Goal: Task Accomplishment & Management: Manage account settings

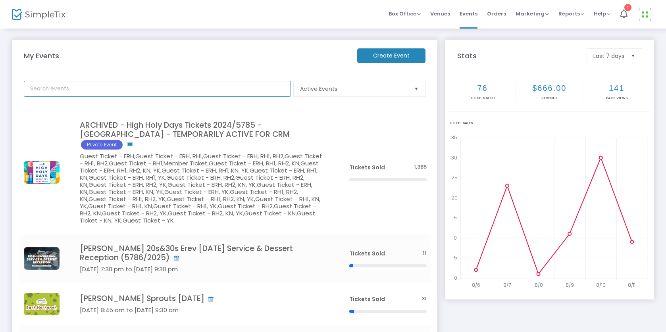
click at [156, 88] on input "text" at bounding box center [157, 89] width 267 height 16
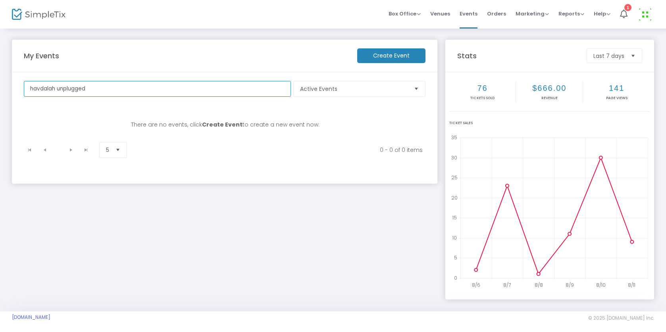
drag, startPoint x: 109, startPoint y: 93, endPoint x: 59, endPoint y: 89, distance: 50.2
click at [59, 89] on input "havdalah unplugged" at bounding box center [157, 89] width 267 height 16
type input "havdalah"
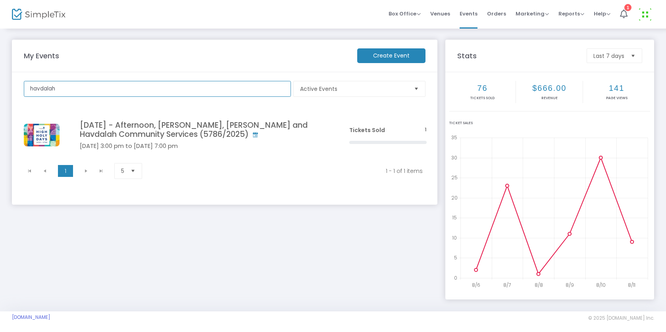
drag, startPoint x: 79, startPoint y: 90, endPoint x: 1, endPoint y: 85, distance: 77.6
click at [1, 85] on div "My Events Create Event havdalah Active Events Event Category Type No section fo…" at bounding box center [333, 170] width 666 height 284
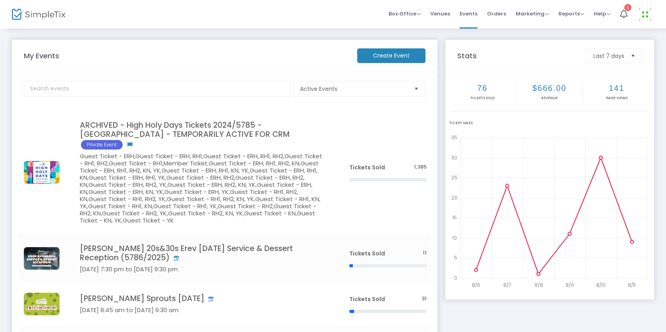
click at [649, 13] on img at bounding box center [645, 14] width 16 height 16
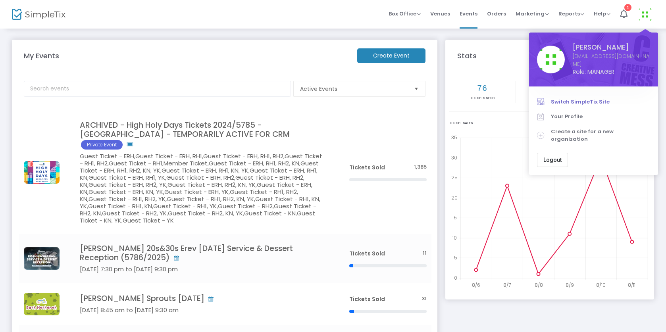
click at [580, 98] on span "Switch SimpleTix Site" at bounding box center [600, 102] width 99 height 8
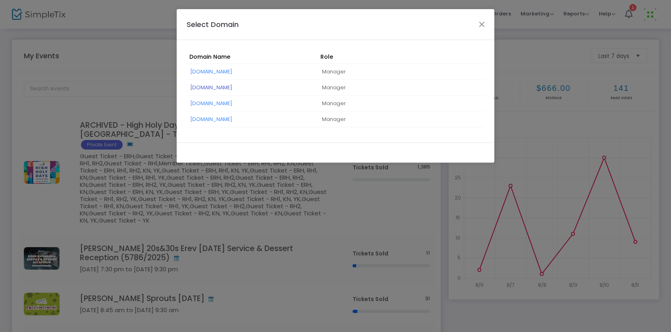
click at [204, 86] on link "[DOMAIN_NAME]" at bounding box center [212, 88] width 42 height 8
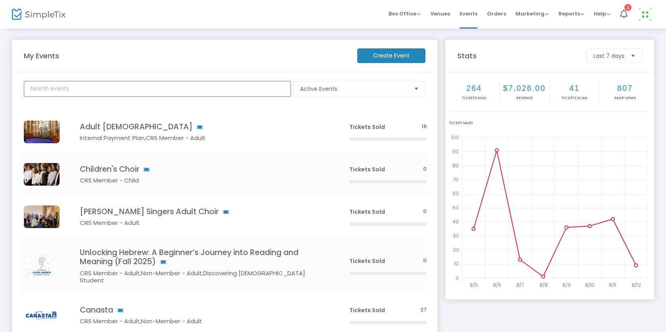
click at [173, 92] on input "text" at bounding box center [157, 89] width 267 height 16
type input "havdalah"
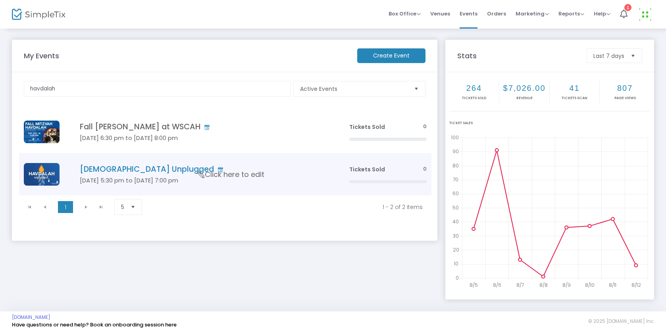
click at [203, 172] on span "Click here to edit" at bounding box center [231, 175] width 67 height 10
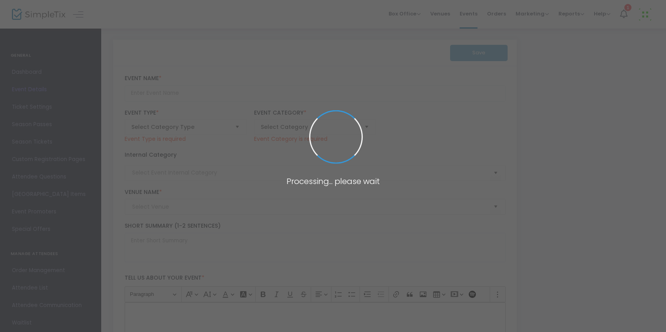
type input "[DEMOGRAPHIC_DATA] Unplugged"
type textarea "End Shabbat in an intimate, joyful setting with friends, clergy, wine, and song…"
type input "Register"
type input "Congregation Rodeph [PERSON_NAME]"
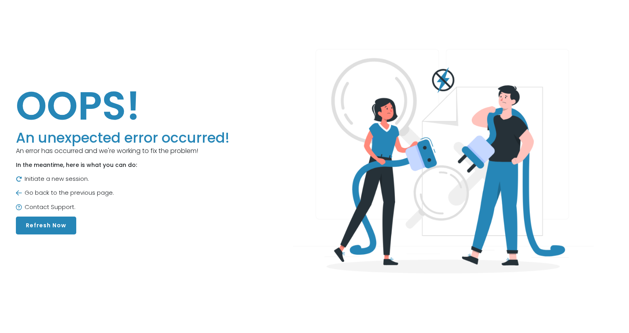
click at [58, 225] on button "Refresh Now" at bounding box center [46, 225] width 60 height 18
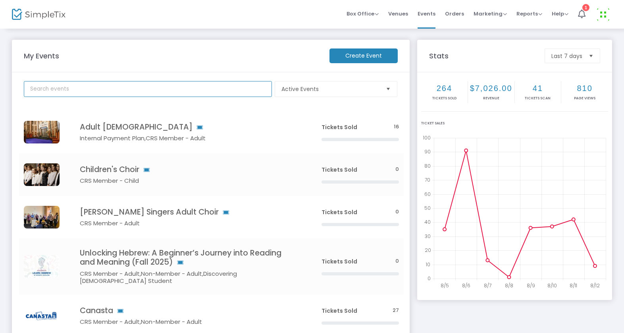
click at [102, 91] on input "text" at bounding box center [148, 89] width 248 height 16
type input "evening [PERSON_NAME]"
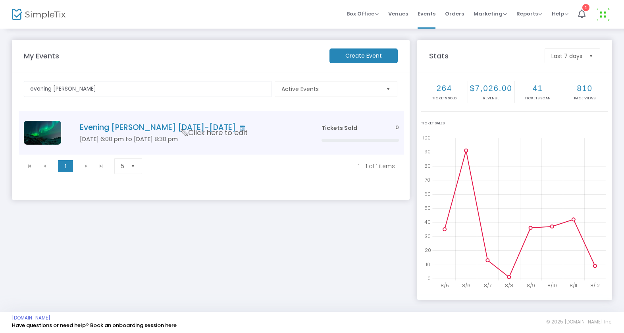
click at [102, 127] on h4 "Evening [PERSON_NAME] [DATE]-[DATE]" at bounding box center [189, 127] width 218 height 9
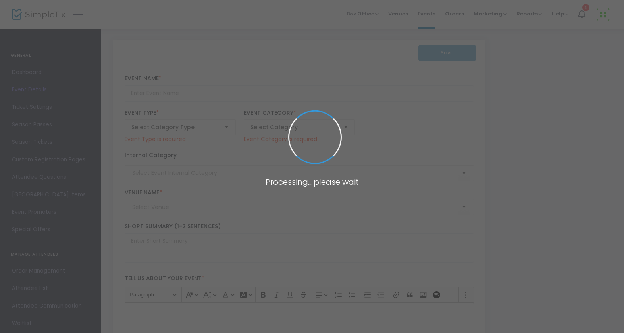
type input "Evening [PERSON_NAME] [DATE]-[DATE]"
type textarea "[DESCRIPTION HERE]You may request a refund up to 2 days before an event. All re…"
type input "Register"
type input "Congregation Rodeph [PERSON_NAME]"
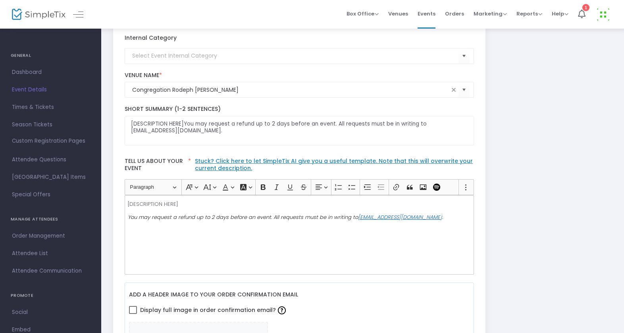
scroll to position [111, 0]
drag, startPoint x: 188, startPoint y: 202, endPoint x: 89, endPoint y: 202, distance: 99.6
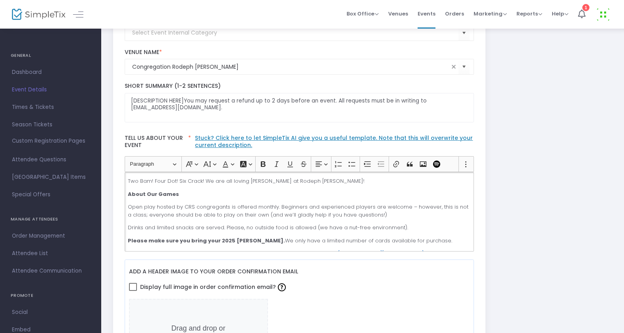
scroll to position [133, 0]
drag, startPoint x: 328, startPoint y: 181, endPoint x: 124, endPoint y: 180, distance: 204.1
click at [125, 180] on div "Two Bam! Four Dot! Six Crack! We are all loving Mah Jongg at Rodeph Sholom! Abo…" at bounding box center [300, 211] width 350 height 79
copy p "Two Bam! Four Dot! Six Crack! We are all loving Mah Jongg at Rodeph Sholom!"
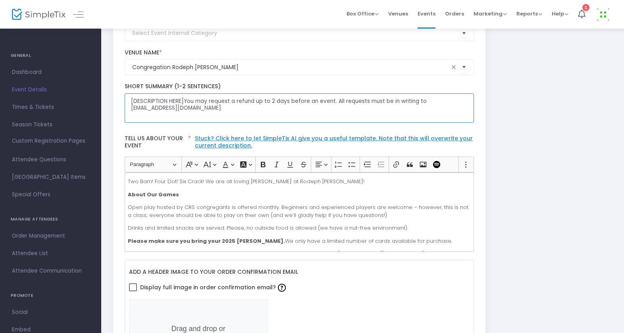
drag, startPoint x: 183, startPoint y: 100, endPoint x: 111, endPoint y: 100, distance: 72.3
paste textarea "Two Bam! Four Dot! Six Crack! We are all loving Mah Jongg at Rodeph Sholom!"
drag, startPoint x: 211, startPoint y: 101, endPoint x: 109, endPoint y: 99, distance: 102.0
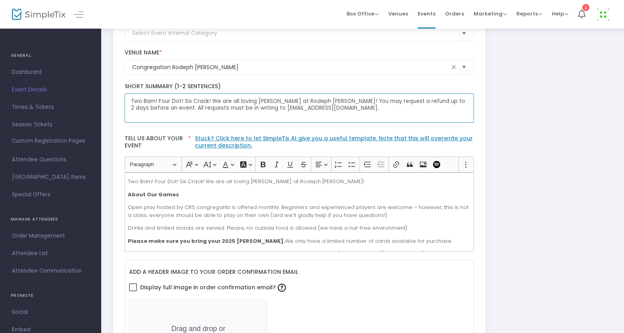
click at [193, 99] on textarea "Two Bam! Four Dot! Six Crack! We are all loving Mah Jongg at Rodeph Sholom! You…" at bounding box center [300, 108] width 350 height 30
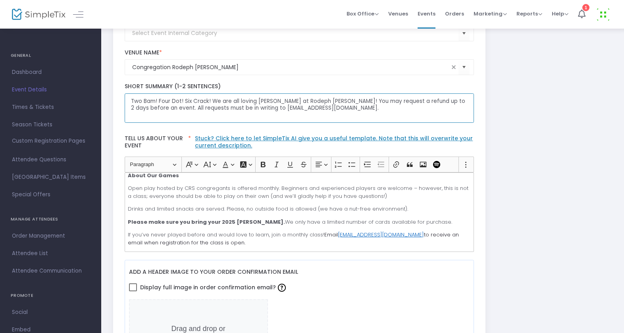
scroll to position [0, 0]
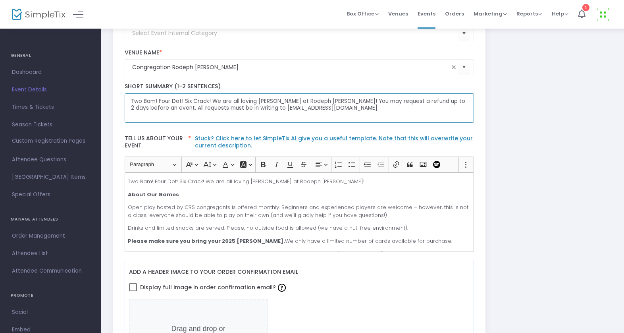
click at [339, 101] on textarea "Two Bam! Four Dot! Six Crack! We are all loving Mah Jongg at Rodeph Sholom! You…" at bounding box center [300, 108] width 350 height 30
drag, startPoint x: 212, startPoint y: 100, endPoint x: 115, endPoint y: 94, distance: 97.5
click at [262, 101] on textarea "We are all loving Mah Jongg at Rodeph Sholom! You may request a refund up to 2 …" at bounding box center [300, 108] width 350 height 30
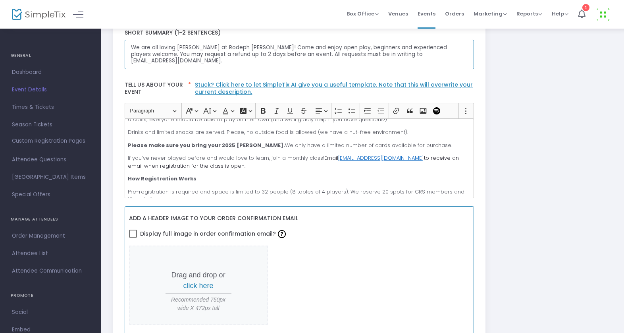
scroll to position [210, 0]
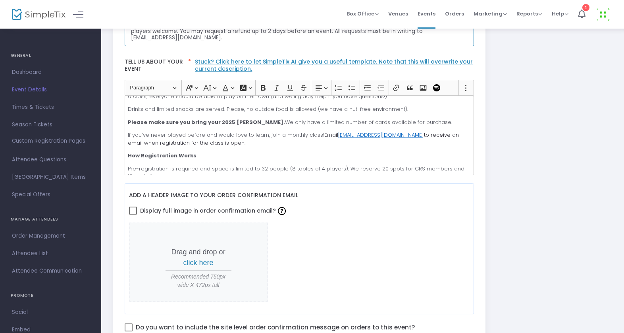
type textarea "We are all loving Mah Jongg at Rodeph Sholom! Come and enjoy open play, beginne…"
click at [205, 262] on span "click here" at bounding box center [198, 262] width 30 height 8
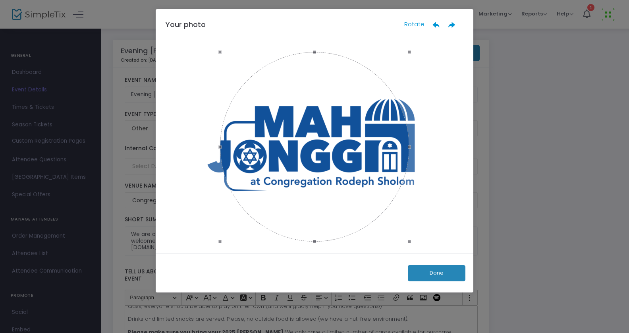
click at [447, 269] on button "Done" at bounding box center [437, 273] width 58 height 16
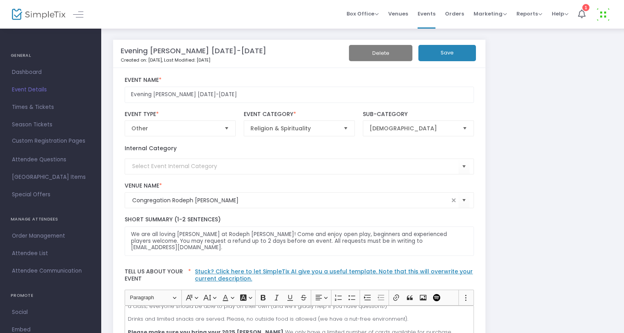
scroll to position [234, 0]
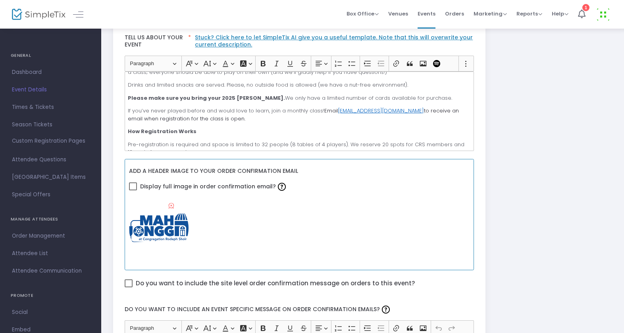
click at [171, 208] on icon at bounding box center [171, 206] width 5 height 8
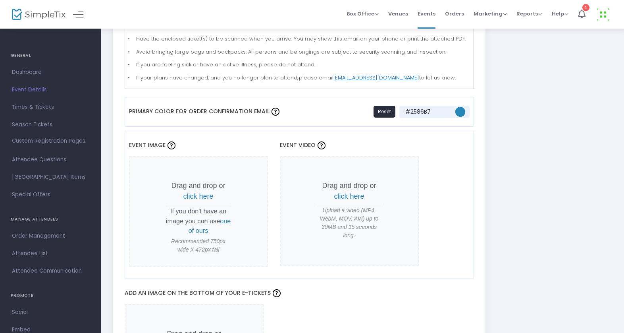
scroll to position [580, 0]
click at [198, 197] on span "click here" at bounding box center [198, 197] width 30 height 8
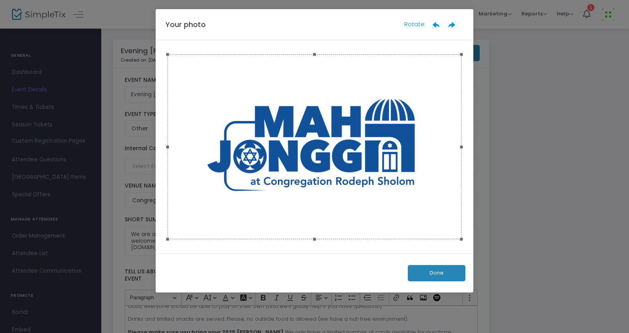
click at [444, 275] on button "Done" at bounding box center [437, 273] width 58 height 16
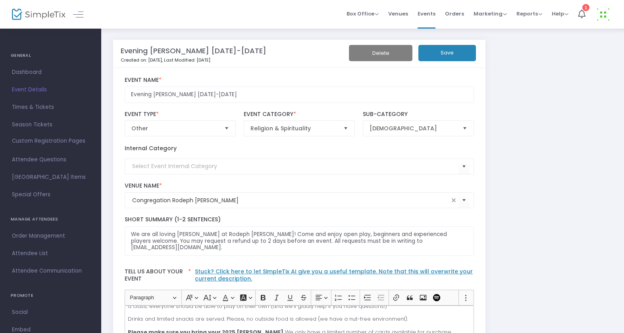
click at [441, 50] on button "Save" at bounding box center [447, 53] width 58 height 16
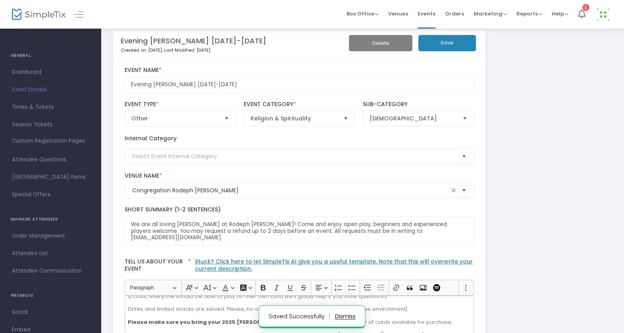
scroll to position [81, 0]
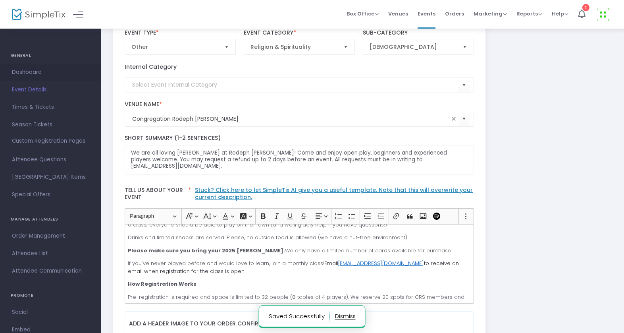
click at [35, 74] on span "Dashboard" at bounding box center [50, 72] width 77 height 10
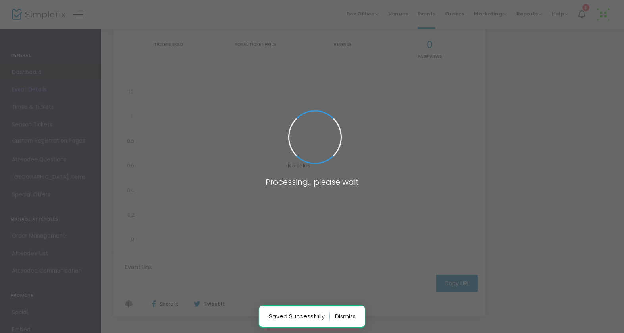
type input "https://www.simpletix.com/e/evening-mah-jongg-2025-2026-tickets-228725"
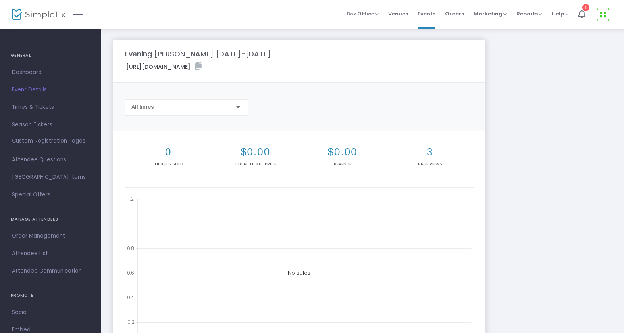
click at [202, 64] on icon at bounding box center [198, 66] width 7 height 8
click at [35, 87] on span "Event Details" at bounding box center [50, 90] width 77 height 10
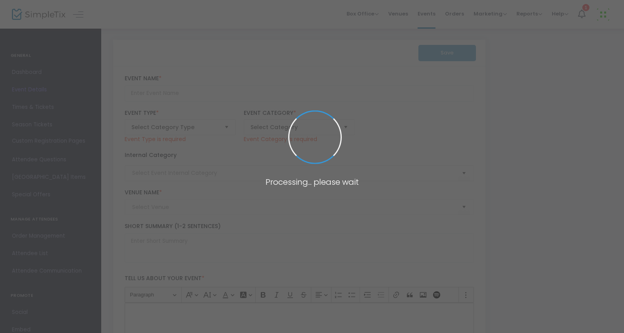
type input "Evening Mah Jongg 2025-2026"
type textarea "We are all loving Mah Jongg at Rodeph Sholom! Come and enjoy open play, beginne…"
type input "Register"
type input "Congregation Rodeph [PERSON_NAME]"
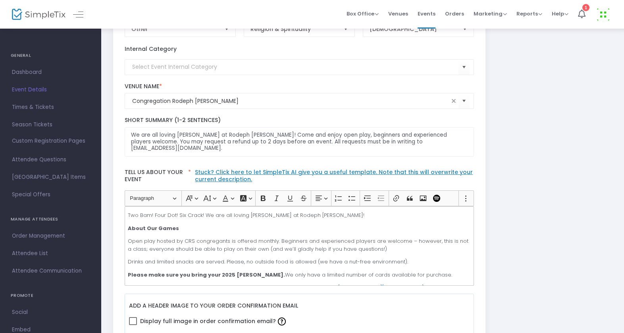
scroll to position [100, 0]
click at [344, 213] on p "Two Bam! Four Dot! Six Crack! We are all loving Mah Jongg at Rodeph Sholom!" at bounding box center [299, 215] width 343 height 8
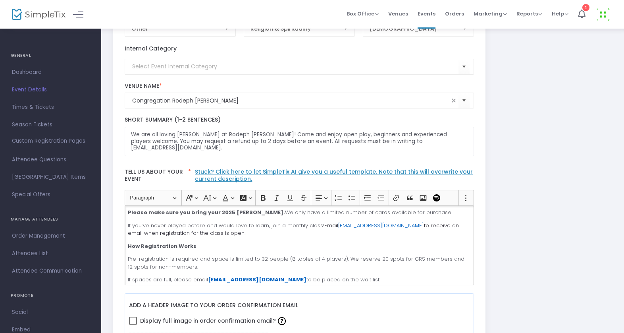
scroll to position [47, 0]
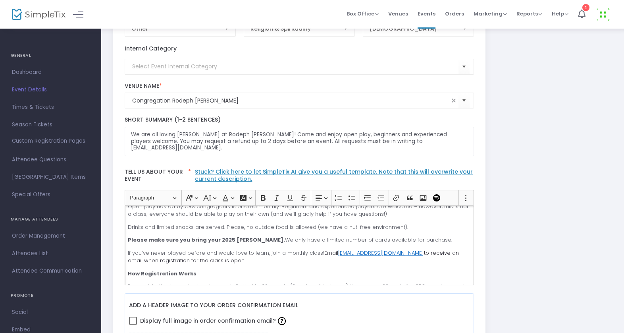
click at [405, 227] on p "Drinks and limited snacks are served. Please, no outside food is allowed (we ha…" at bounding box center [299, 227] width 343 height 8
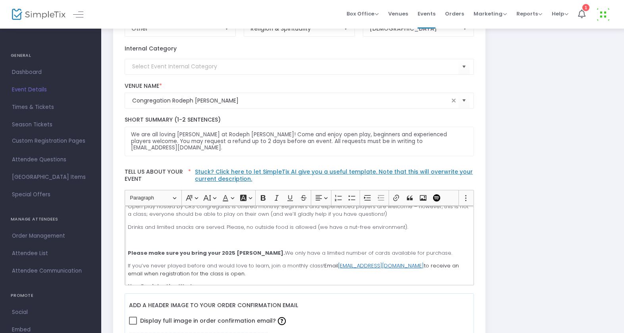
scroll to position [114, 0]
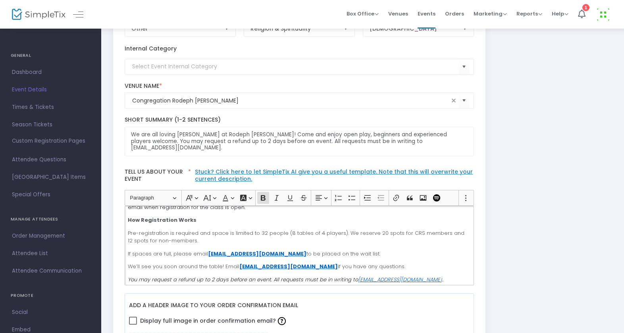
click at [243, 212] on div "Two Bam! Four Dot! Six Crack! We are all loving Mah Jongg at Rodeph Sholom! Abo…" at bounding box center [300, 245] width 350 height 79
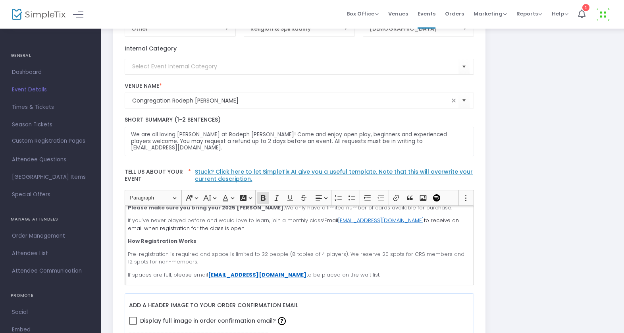
click at [221, 232] on div "Two Bam! Four Dot! Six Crack! We are all loving Mah Jongg at Rodeph Sholom! Abo…" at bounding box center [300, 245] width 350 height 79
click at [213, 226] on p "If you’ve never played before and would love to learn, join a monthly class! Em…" at bounding box center [299, 223] width 343 height 15
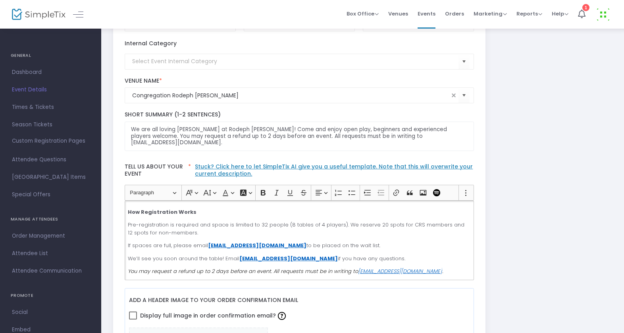
scroll to position [105, 0]
click at [258, 237] on div "Two Bam! Four Dot! Six Crack! We are all loving Mah Jongg at Rodeph Sholom! Abo…" at bounding box center [300, 239] width 350 height 79
click at [238, 233] on p "Pre-registration is required and space is limited to 32 people (8 tables of 4 p…" at bounding box center [299, 227] width 343 height 15
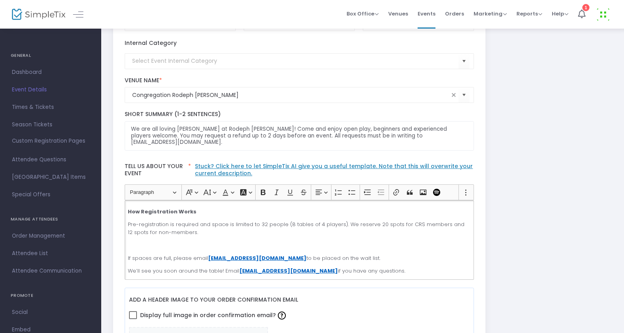
scroll to position [142, 0]
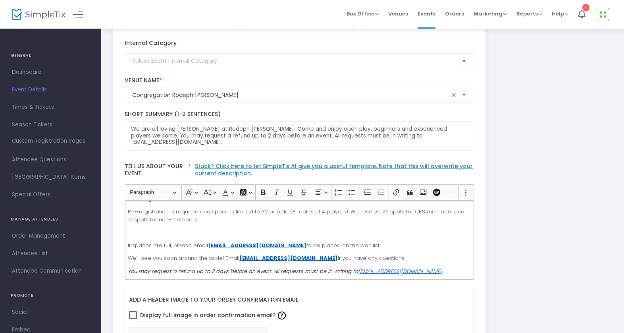
click at [357, 258] on p "We’ll see you soon around the table! Email crs@crsnyc.org if you have any quest…" at bounding box center [299, 258] width 343 height 8
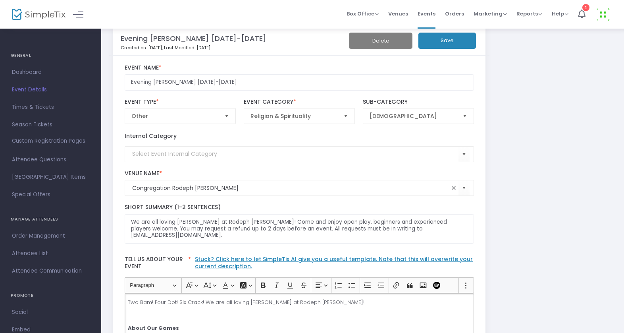
scroll to position [0, 0]
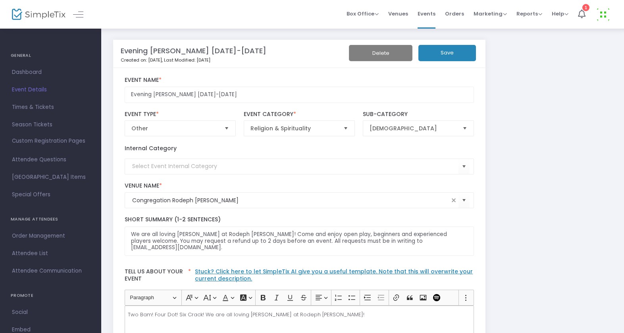
click at [430, 57] on button "Save" at bounding box center [447, 53] width 58 height 16
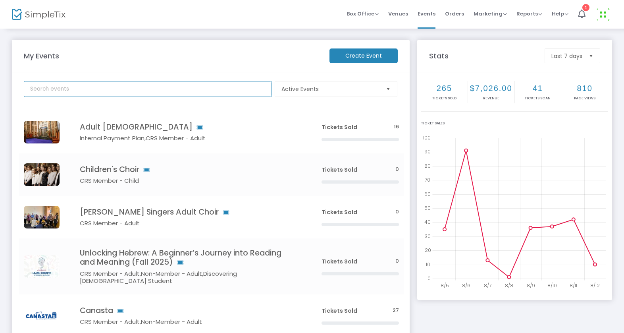
click at [134, 87] on input "text" at bounding box center [148, 89] width 248 height 16
type input "daytime mah jongg"
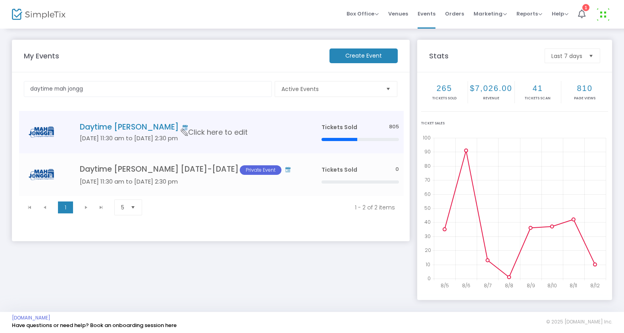
click at [126, 126] on h4 "Daytime Mah Jongg" at bounding box center [189, 126] width 218 height 9
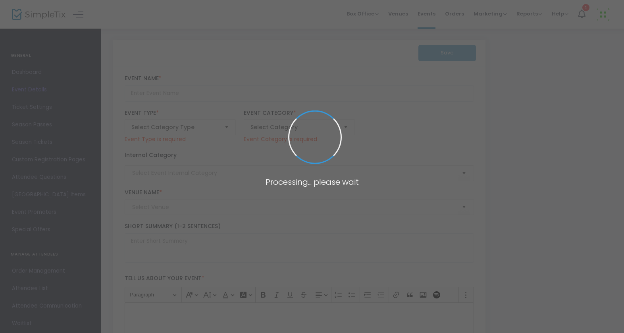
type input "Daytime Mah Jongg"
type textarea "CRS congregants host weekly Mah Jongg games for beginners and experienced playe…"
checkbox input "true"
type input "Register"
type input "Congregation Rodeph [PERSON_NAME]"
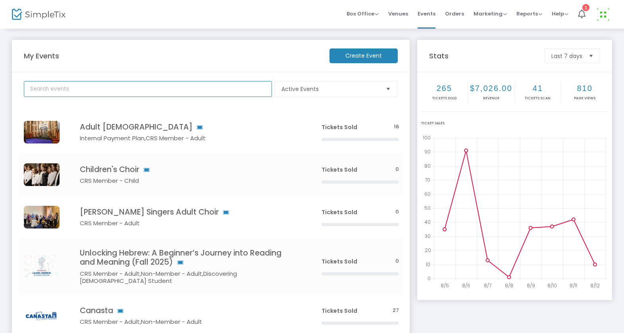
click at [98, 89] on input "text" at bounding box center [148, 89] width 248 height 16
type input "daytime"
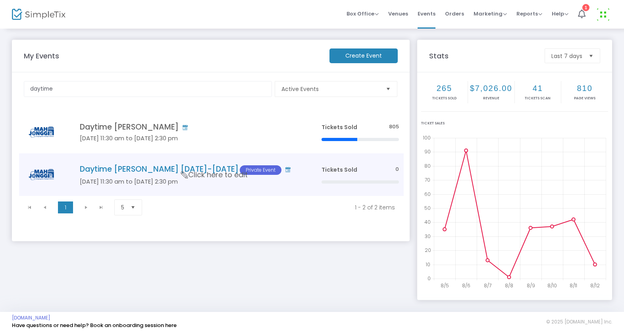
click at [134, 171] on h4 "Daytime Mah Jongg 2025-2026 Private Event" at bounding box center [189, 169] width 218 height 10
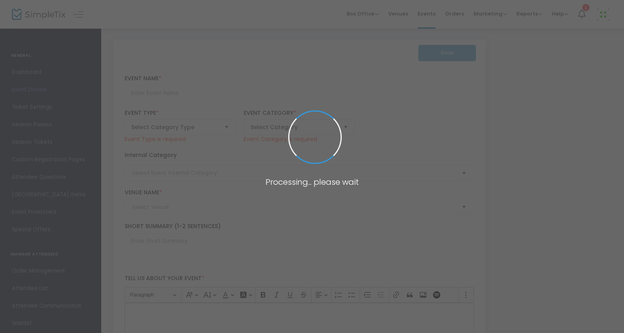
type input "Daytime Mah Jongg 2025-2026"
type textarea "[DESCRIPTION] You may request a refund up to 2 days before a class/event. All r…"
type input "Register"
type input "Congregation Rodeph [PERSON_NAME]"
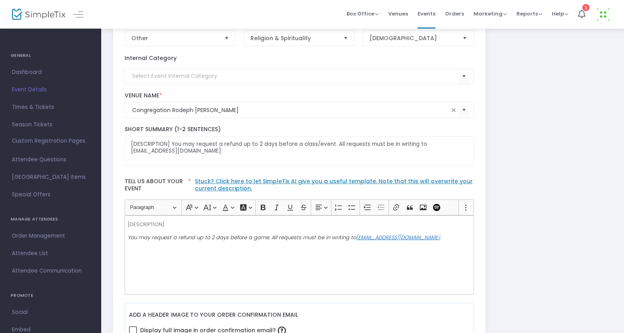
scroll to position [84, 0]
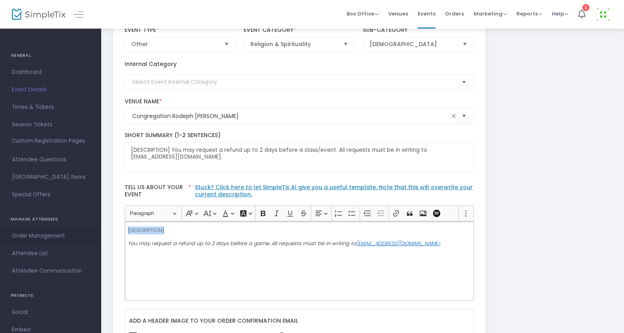
drag, startPoint x: 175, startPoint y: 229, endPoint x: 94, endPoint y: 229, distance: 80.6
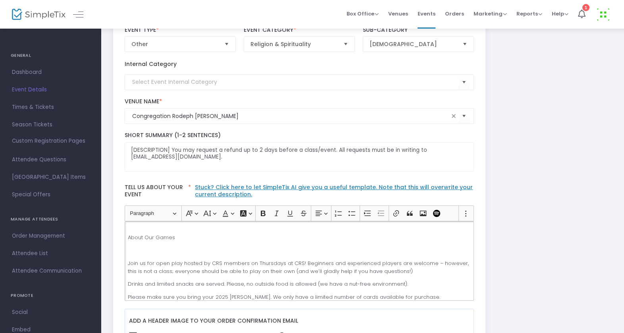
scroll to position [17, 0]
drag, startPoint x: 177, startPoint y: 242, endPoint x: 91, endPoint y: 239, distance: 86.6
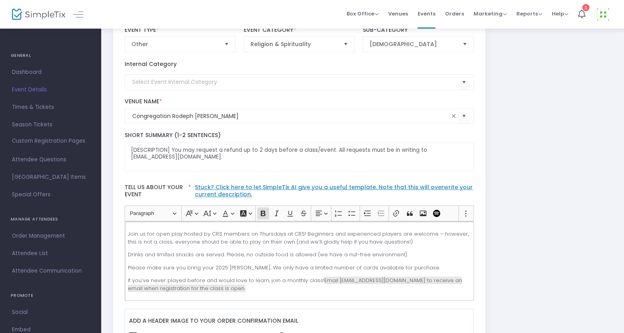
scroll to position [32, 0]
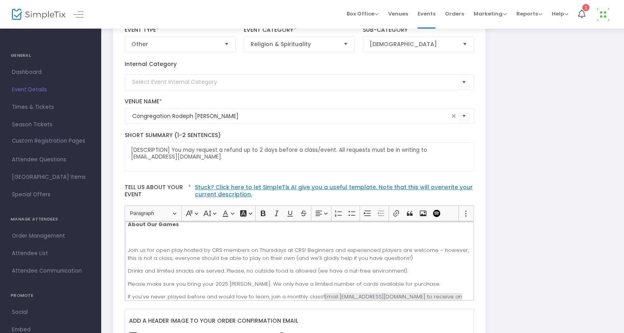
click at [136, 234] on p "Rich Text Editor, main" at bounding box center [299, 237] width 343 height 8
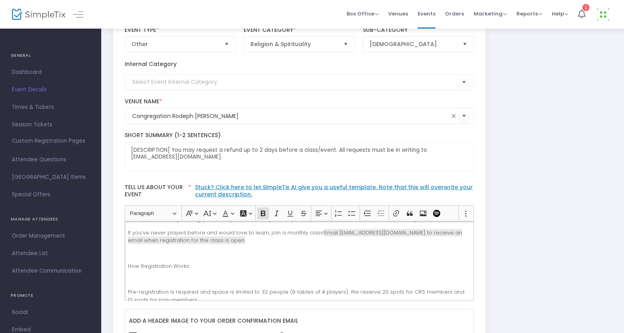
scroll to position [85, 0]
click at [148, 276] on p "Rich Text Editor, main" at bounding box center [299, 278] width 343 height 8
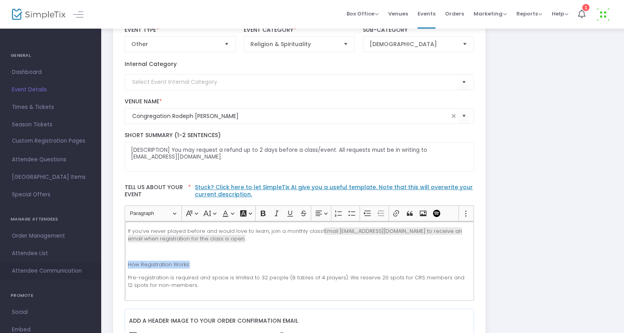
drag, startPoint x: 189, startPoint y: 265, endPoint x: 94, endPoint y: 264, distance: 94.1
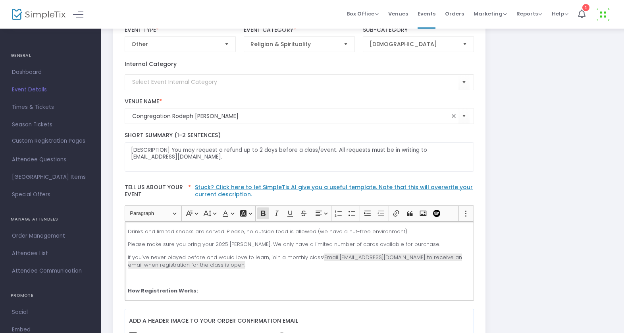
scroll to position [59, 0]
click at [335, 258] on span "Email crs@crsnyc.org to receive an email when registration for the class is ope…" at bounding box center [295, 259] width 334 height 15
drag, startPoint x: 335, startPoint y: 258, endPoint x: 373, endPoint y: 259, distance: 38.1
click at [373, 259] on span "Email crs@crsnyc.org to receive an email when registration for the class is ope…" at bounding box center [295, 259] width 334 height 15
click at [396, 214] on icon "Editor toolbar" at bounding box center [396, 213] width 8 height 8
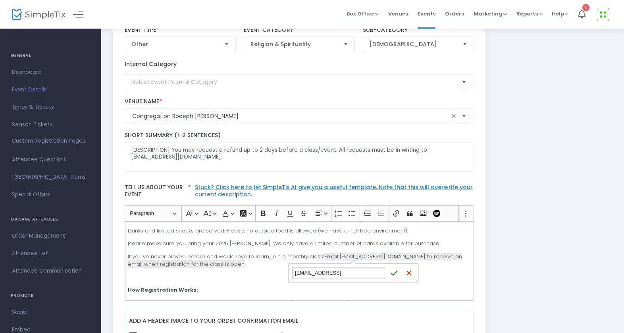
type input "[EMAIL_ADDRESS][DOMAIN_NAME]"
click at [394, 276] on icon "submit" at bounding box center [394, 273] width 8 height 8
click at [360, 274] on p "Rich Text Editor, main" at bounding box center [299, 277] width 343 height 8
drag, startPoint x: 216, startPoint y: 264, endPoint x: 322, endPoint y: 259, distance: 105.7
click at [322, 259] on p "If you’ve never played before and would love to learn, join a monthly class! Em…" at bounding box center [299, 259] width 343 height 15
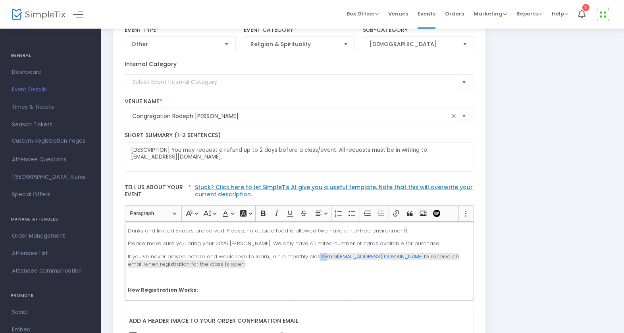
click at [324, 259] on span "Email" at bounding box center [331, 256] width 14 height 8
drag, startPoint x: 319, startPoint y: 256, endPoint x: 212, endPoint y: 266, distance: 106.9
click at [212, 266] on p "If you’ve never played before and would love to learn, join a monthly class! Em…" at bounding box center [299, 259] width 343 height 15
click at [241, 214] on icon "Editor toolbar" at bounding box center [243, 213] width 6 height 6
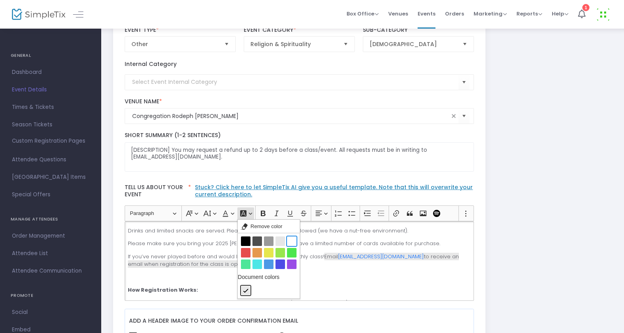
click at [291, 243] on button "White White" at bounding box center [292, 241] width 10 height 10
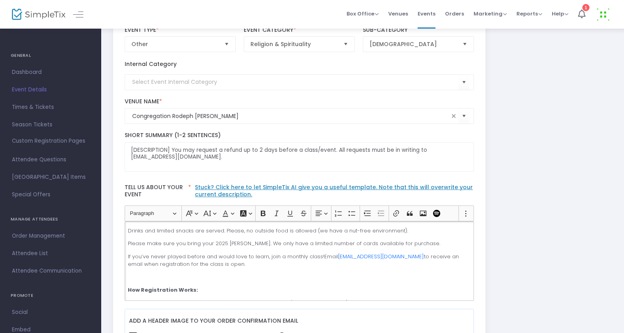
click at [284, 278] on p "Rich Text Editor, main" at bounding box center [299, 277] width 343 height 8
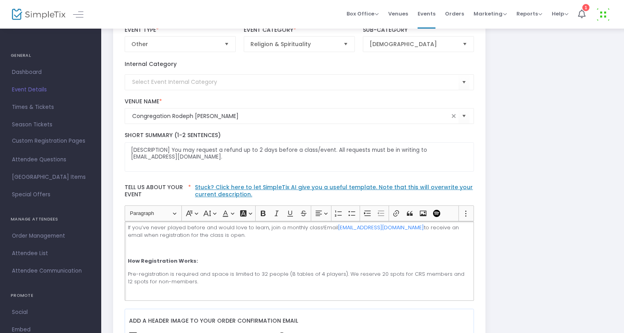
scroll to position [94, 0]
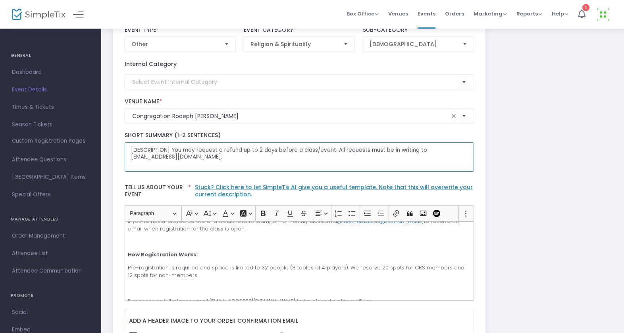
drag, startPoint x: 170, startPoint y: 150, endPoint x: 107, endPoint y: 150, distance: 62.7
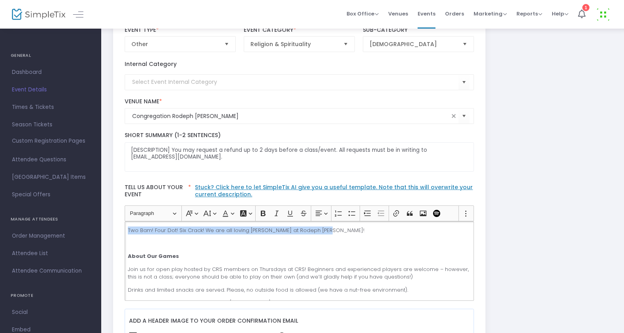
drag, startPoint x: 127, startPoint y: 230, endPoint x: 328, endPoint y: 231, distance: 200.9
click at [328, 231] on div "Two Bam! Four Dot! Six Crack! We are all loving Mah Jongg at Rodeph Sholom! Abo…" at bounding box center [300, 260] width 350 height 79
copy p "Two Bam! Four Dot! Six Crack! We are all loving Mah Jongg at Rodeph Sholom!"
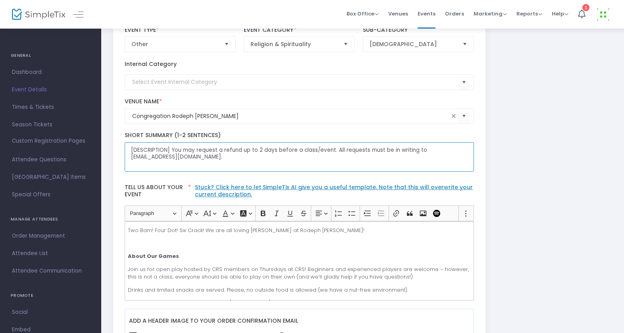
click at [171, 149] on textarea "[DESCRIPTION] You may request a refund up to 2 days before a class/event. All r…" at bounding box center [300, 157] width 350 height 30
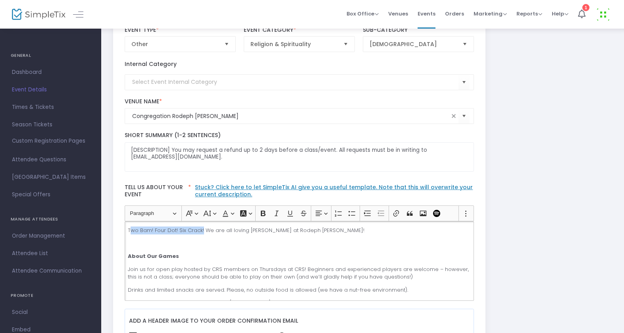
drag, startPoint x: 202, startPoint y: 232, endPoint x: 132, endPoint y: 233, distance: 70.3
click at [132, 233] on p "Two Bam! Four Dot! Six Crack! We are all loving Mah Jongg at Rodeph Sholom!" at bounding box center [299, 230] width 343 height 8
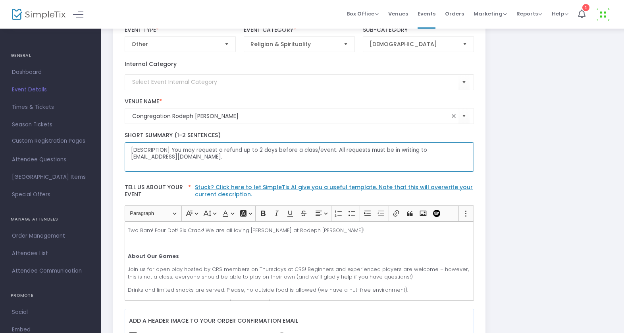
drag, startPoint x: 170, startPoint y: 151, endPoint x: 105, endPoint y: 151, distance: 65.1
paste textarea "Two Bam! Four Dot! Six Crack! We are all loving Mah Jongg at Rodeph Sholom!"
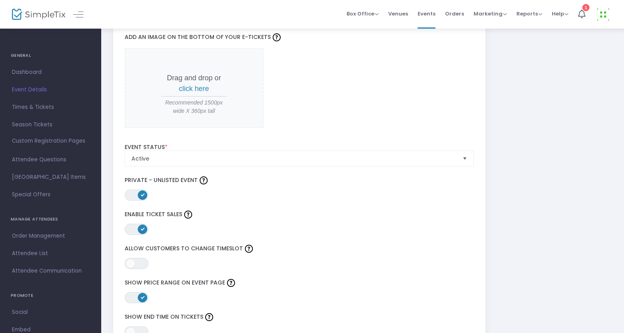
scroll to position [875, 0]
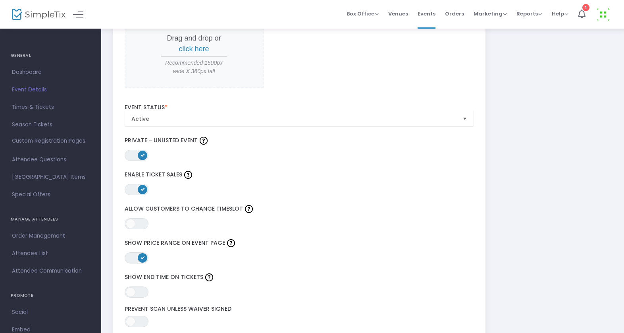
type textarea "Two Bam! Four Dot! Six Crack! We are all loving Mah Jongg at Rodeph Sholom! You…"
click at [142, 154] on span "ON" at bounding box center [143, 155] width 4 height 4
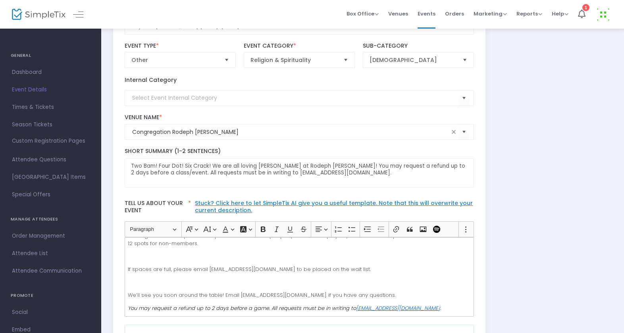
scroll to position [0, 0]
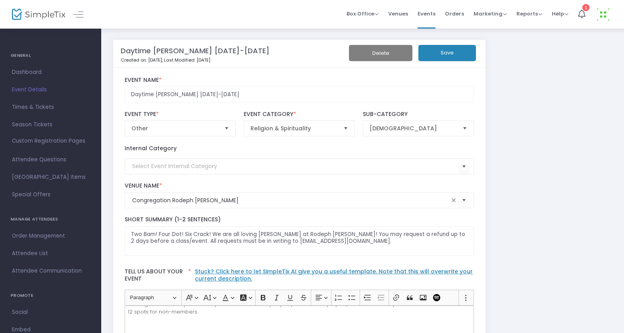
click at [439, 54] on button "Save" at bounding box center [447, 53] width 58 height 16
click at [40, 71] on span "Dashboard" at bounding box center [50, 72] width 77 height 10
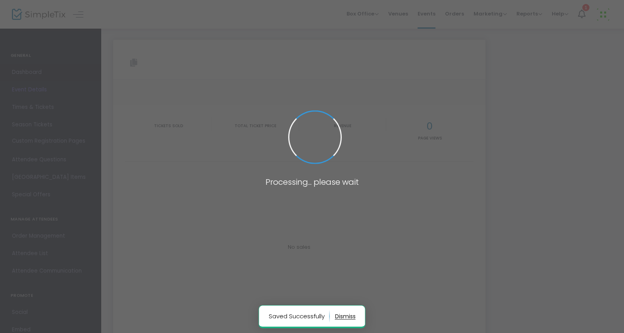
type input "https://www.simpletix.com/e/daytime-mah-jongg-2025-2026-tickets-228714"
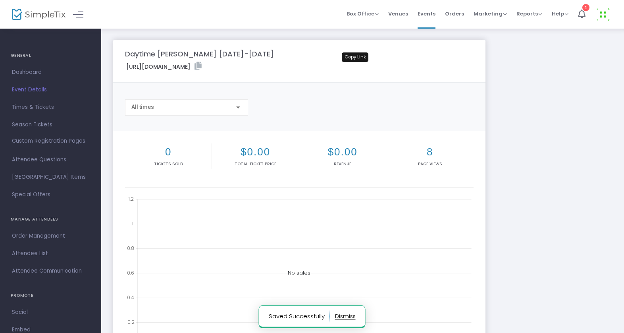
click at [202, 66] on icon at bounding box center [198, 66] width 7 height 8
click at [34, 89] on span "Event Details" at bounding box center [50, 90] width 77 height 10
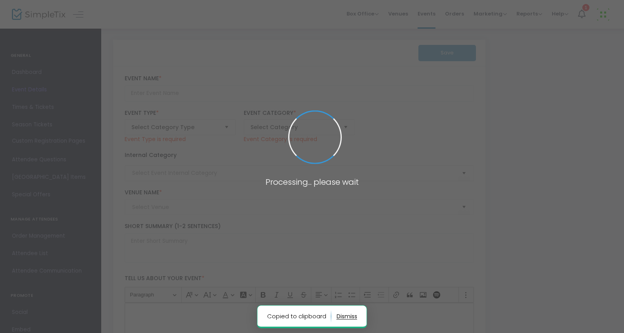
type input "Daytime Mah Jongg 2025-2026"
type textarea "Two Bam! Four Dot! Six Crack! We are all loving Mah Jongg at Rodeph Sholom! You…"
type input "Register"
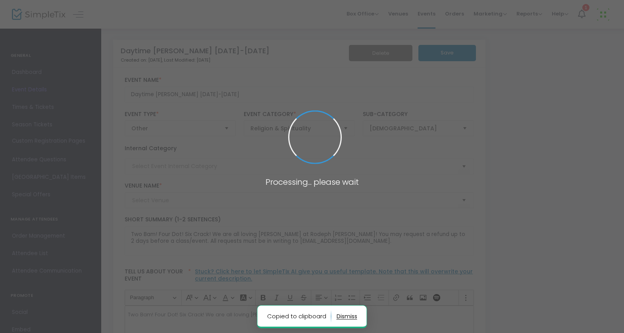
type input "Congregation Rodeph [PERSON_NAME]"
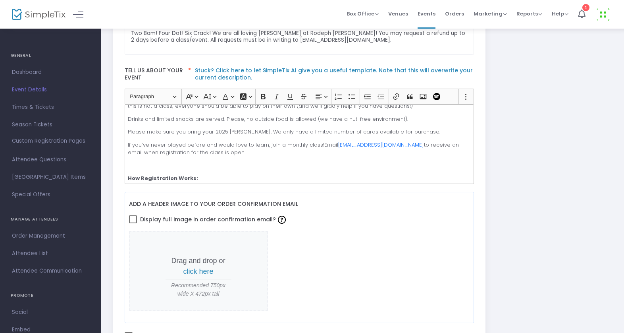
scroll to position [54, 0]
click at [416, 118] on p "Drinks and limited snacks are served. Please, no outside food is allowed (we ha…" at bounding box center [299, 119] width 343 height 8
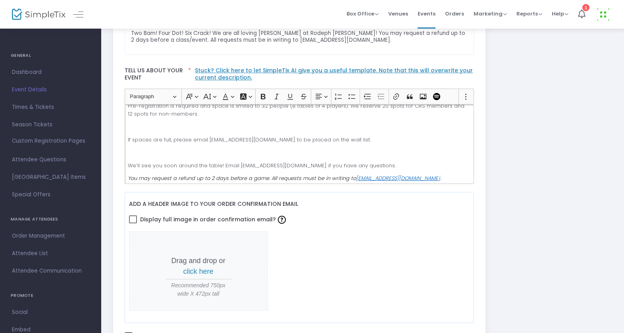
scroll to position [155, 0]
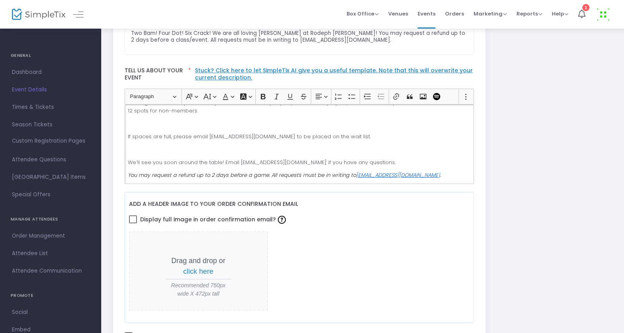
click at [355, 164] on p "We’ll see you soon around the table! Email crs@crsnyc.org if you have any quest…" at bounding box center [299, 162] width 343 height 8
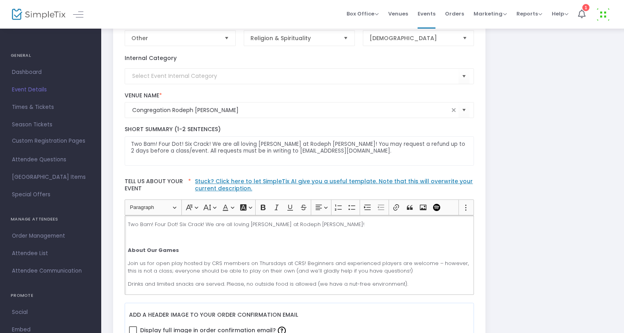
scroll to position [0, 0]
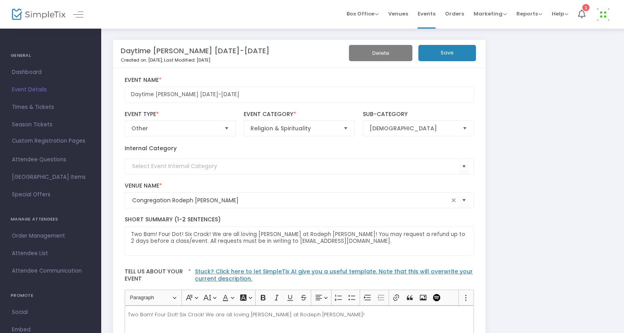
click at [446, 57] on button "Save" at bounding box center [447, 53] width 58 height 16
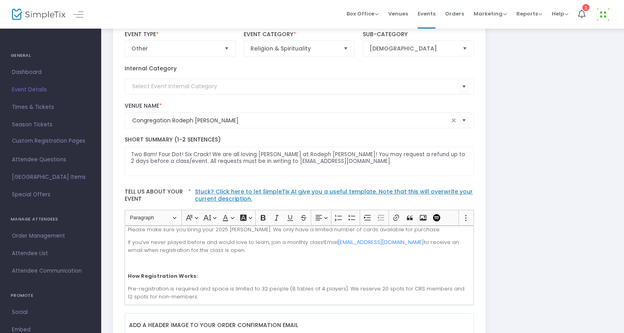
scroll to position [90, 0]
click at [438, 233] on p "Please make sure you bring your 2025 Mah Jongg Card. We only have a limited num…" at bounding box center [299, 230] width 343 height 8
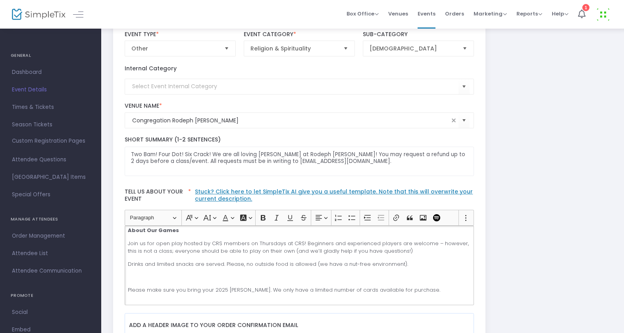
scroll to position [17, 0]
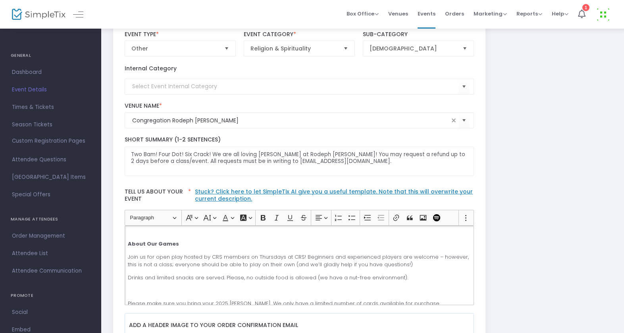
click at [409, 264] on p "Join us for open play hosted by CRS members on Thursdays at CRS! Beginners and …" at bounding box center [299, 260] width 343 height 15
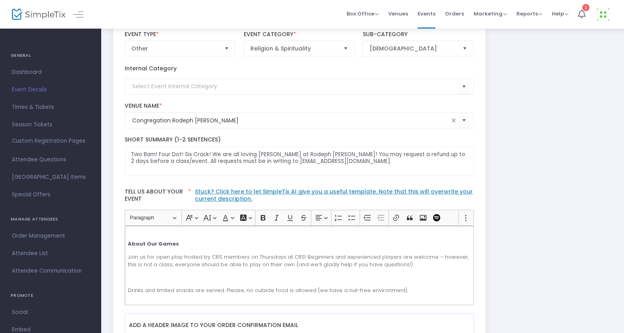
scroll to position [0, 0]
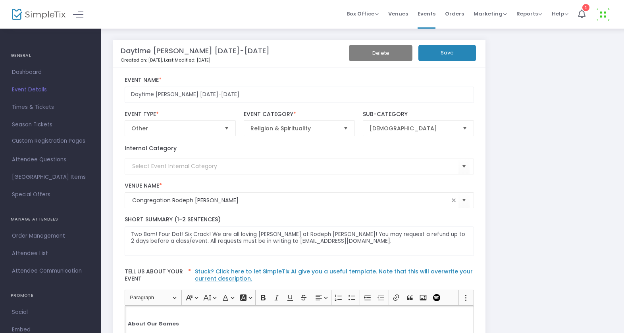
click at [455, 62] on div "Delete Save" at bounding box center [418, 54] width 119 height 18
click at [451, 54] on button "Save" at bounding box center [447, 53] width 58 height 16
